Goal: Task Accomplishment & Management: Manage account settings

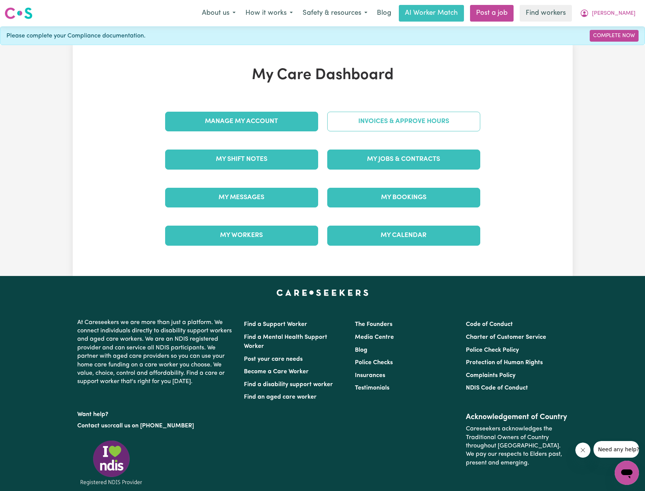
click at [415, 125] on link "Invoices & Approve Hours" at bounding box center [403, 122] width 153 height 20
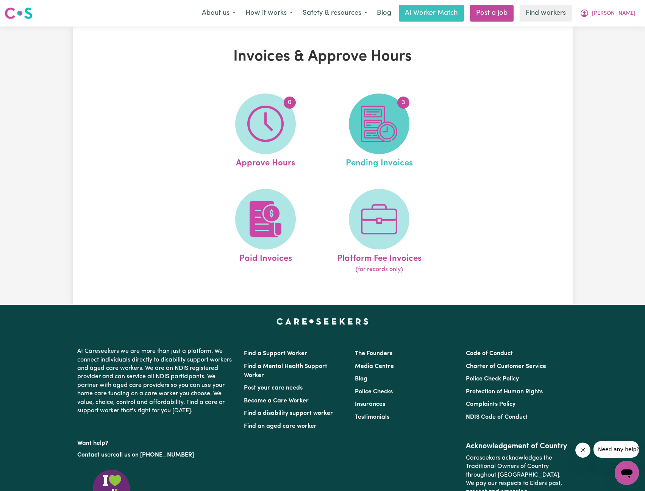
click at [389, 123] on img at bounding box center [379, 124] width 36 height 36
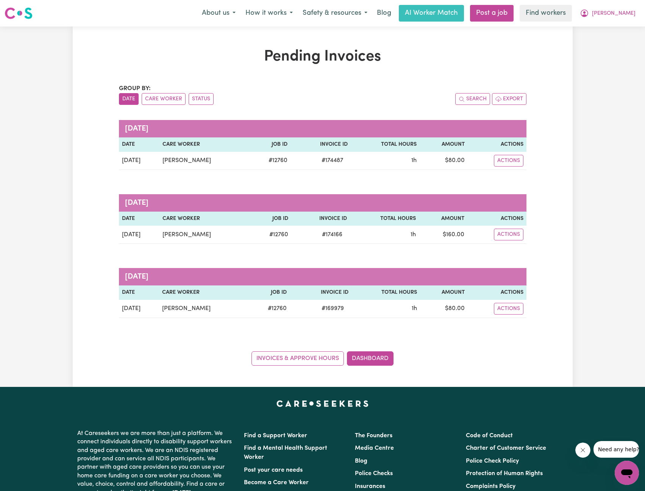
click at [581, 46] on div "Pending Invoices Group by: Date Care Worker Status Search Export [DATE] Date Ca…" at bounding box center [322, 206] width 645 height 360
click at [626, 11] on span "[PERSON_NAME]" at bounding box center [614, 13] width 44 height 8
click at [607, 26] on link "My Dashboard" at bounding box center [610, 29] width 60 height 14
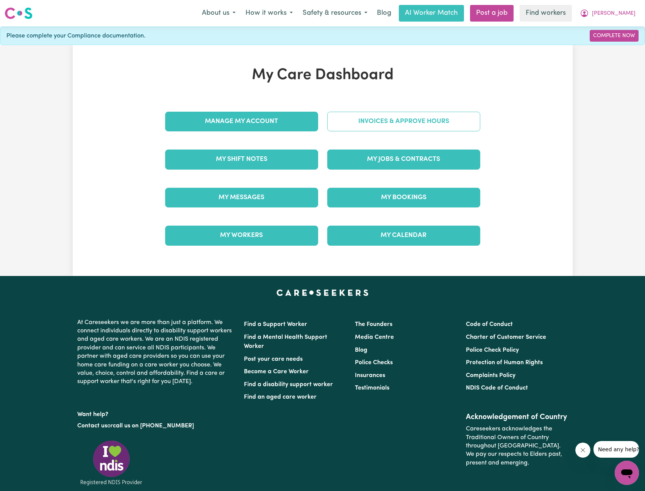
click at [350, 131] on link "Invoices & Approve Hours" at bounding box center [403, 122] width 153 height 20
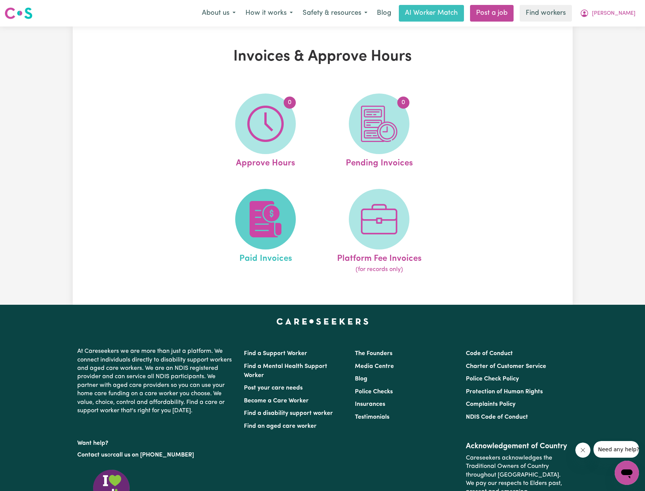
click at [277, 216] on img at bounding box center [265, 219] width 36 height 36
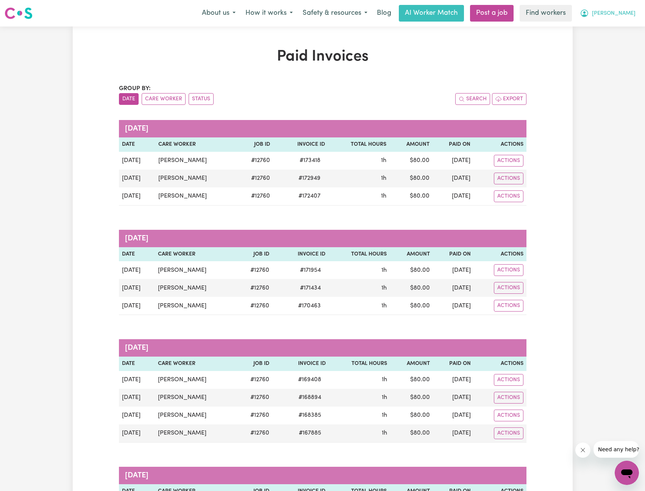
click at [622, 13] on span "[PERSON_NAME]" at bounding box center [614, 13] width 44 height 8
click at [614, 22] on link "My Dashboard" at bounding box center [610, 29] width 60 height 14
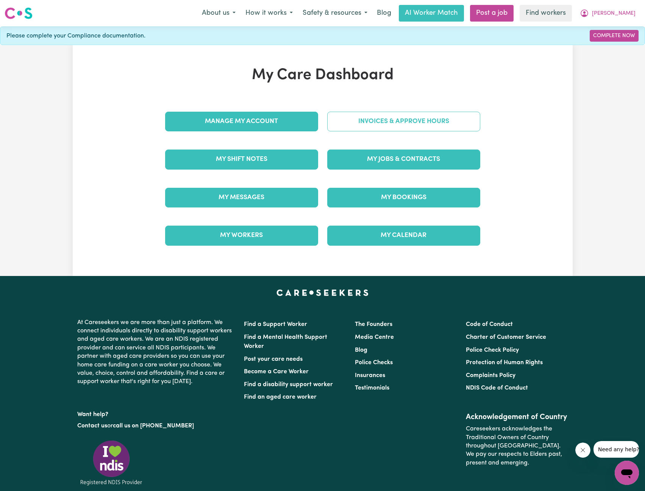
click at [400, 119] on link "Invoices & Approve Hours" at bounding box center [403, 122] width 153 height 20
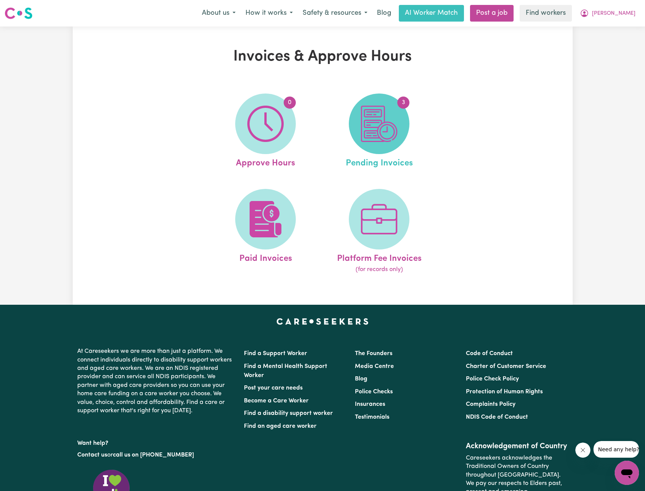
click at [381, 132] on img at bounding box center [379, 124] width 36 height 36
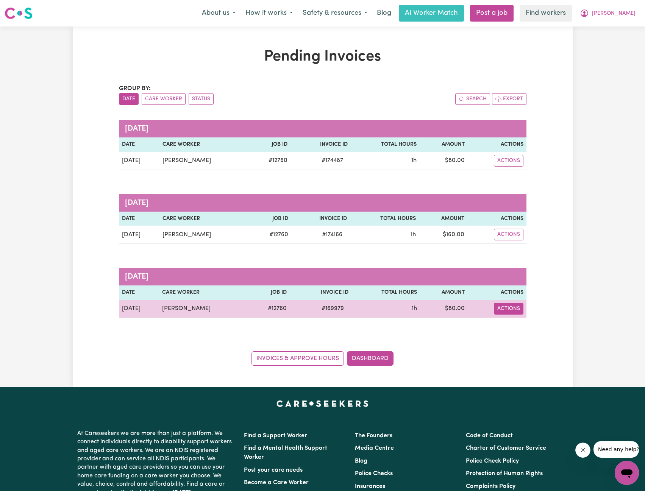
click at [508, 312] on button "Actions" at bounding box center [509, 309] width 30 height 12
click at [512, 321] on link "Download Invoice" at bounding box center [531, 326] width 69 height 15
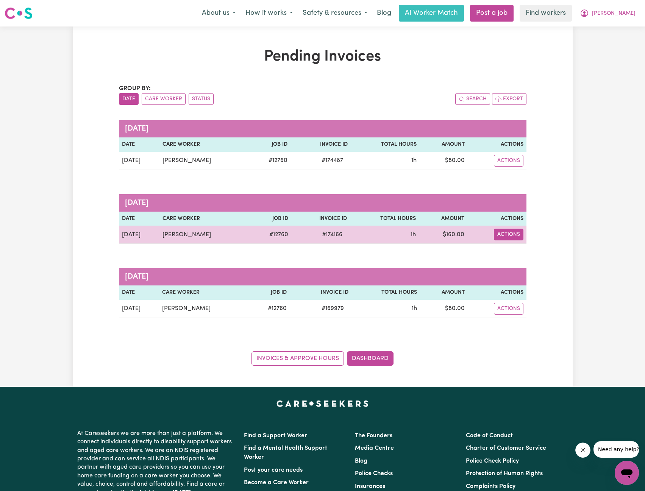
click at [501, 231] on button "Actions" at bounding box center [509, 235] width 30 height 12
click at [516, 250] on link "Download Invoice" at bounding box center [530, 251] width 69 height 15
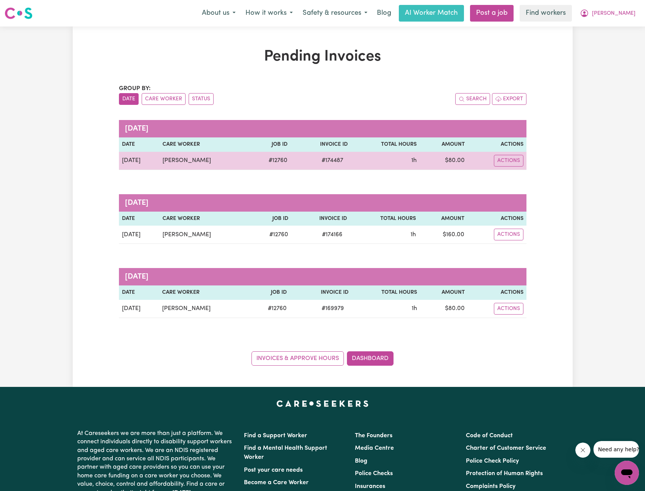
click at [216, 165] on td "[PERSON_NAME]" at bounding box center [204, 161] width 90 height 18
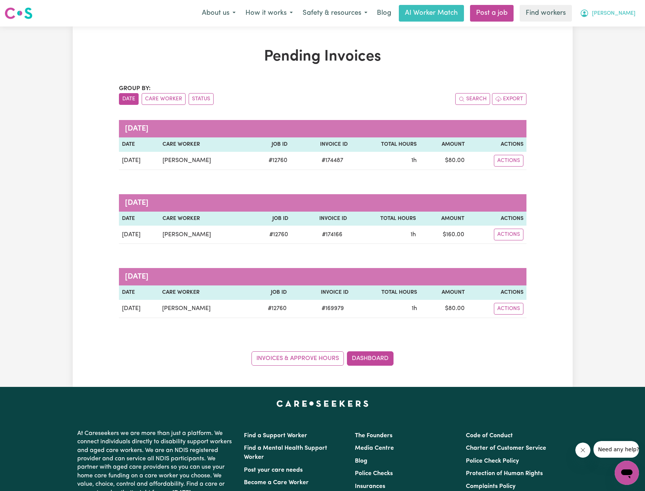
click at [621, 16] on span "[PERSON_NAME]" at bounding box center [614, 13] width 44 height 8
click at [618, 27] on link "My Dashboard" at bounding box center [610, 29] width 60 height 14
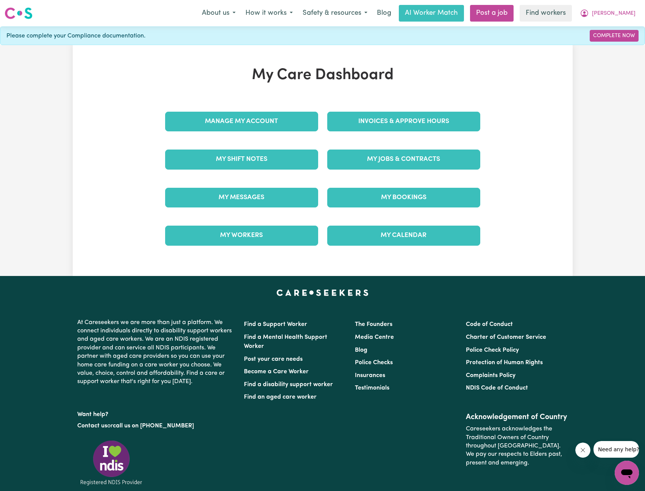
click at [238, 133] on div "Manage My Account" at bounding box center [241, 122] width 162 height 38
click at [251, 118] on link "Manage My Account" at bounding box center [241, 122] width 153 height 20
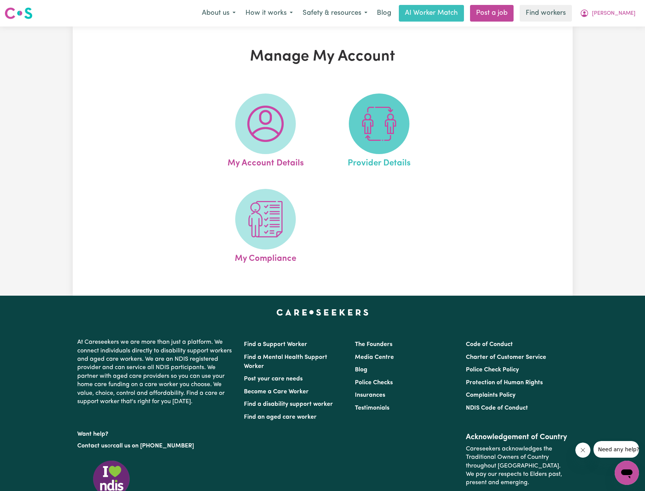
click at [395, 123] on img at bounding box center [379, 124] width 36 height 36
select select "AGED_HOME_CARE"
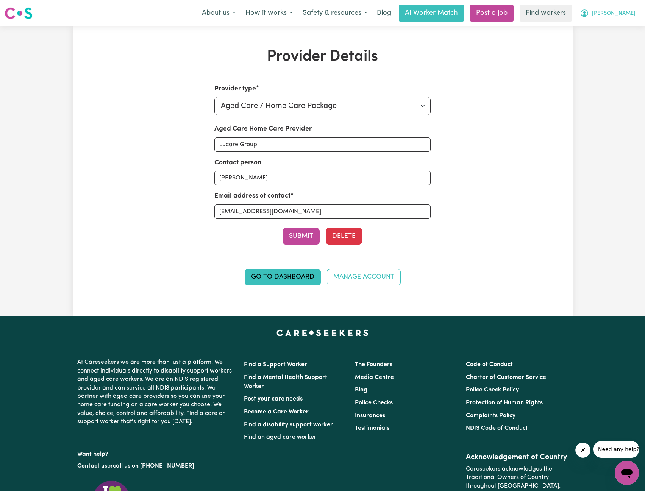
click at [618, 13] on button "[PERSON_NAME]" at bounding box center [607, 13] width 65 height 16
click at [610, 62] on link "Logout" at bounding box center [610, 58] width 60 height 14
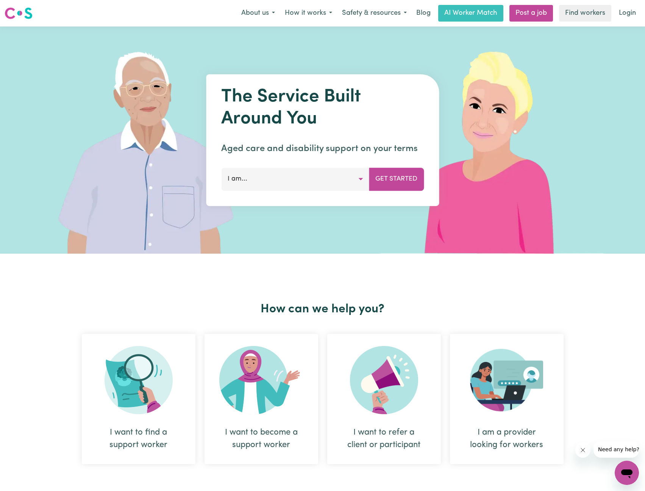
click at [627, 19] on link "Login" at bounding box center [627, 13] width 26 height 17
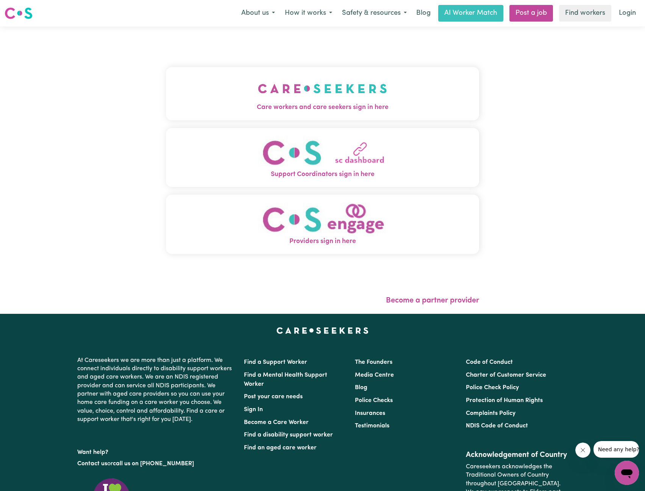
click at [261, 75] on img "Care workers and care seekers sign in here" at bounding box center [322, 89] width 129 height 28
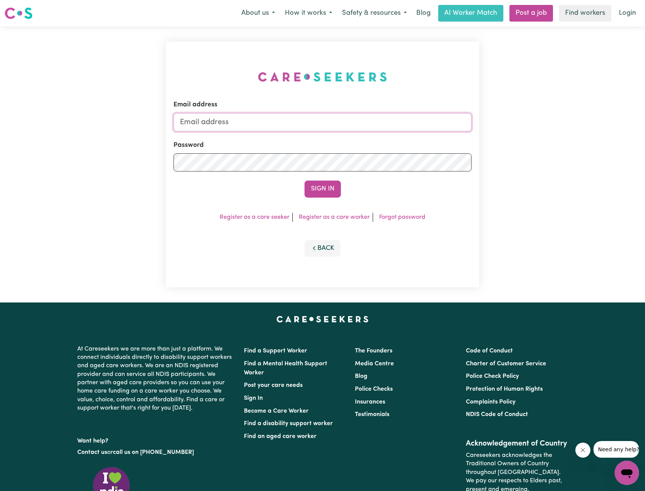
click at [331, 116] on input "Email address" at bounding box center [322, 122] width 298 height 18
drag, startPoint x: 220, startPoint y: 125, endPoint x: 436, endPoint y: 145, distance: 217.0
click at [452, 137] on form "Email address [EMAIL_ADDRESS][PERSON_NAME][DOMAIN_NAME] Password Sign In" at bounding box center [322, 148] width 298 height 97
type input "superuser~[EMAIL_ADDRESS][DOMAIN_NAME]"
click at [325, 192] on button "Sign In" at bounding box center [322, 189] width 36 height 17
